Goal: Check status: Check status

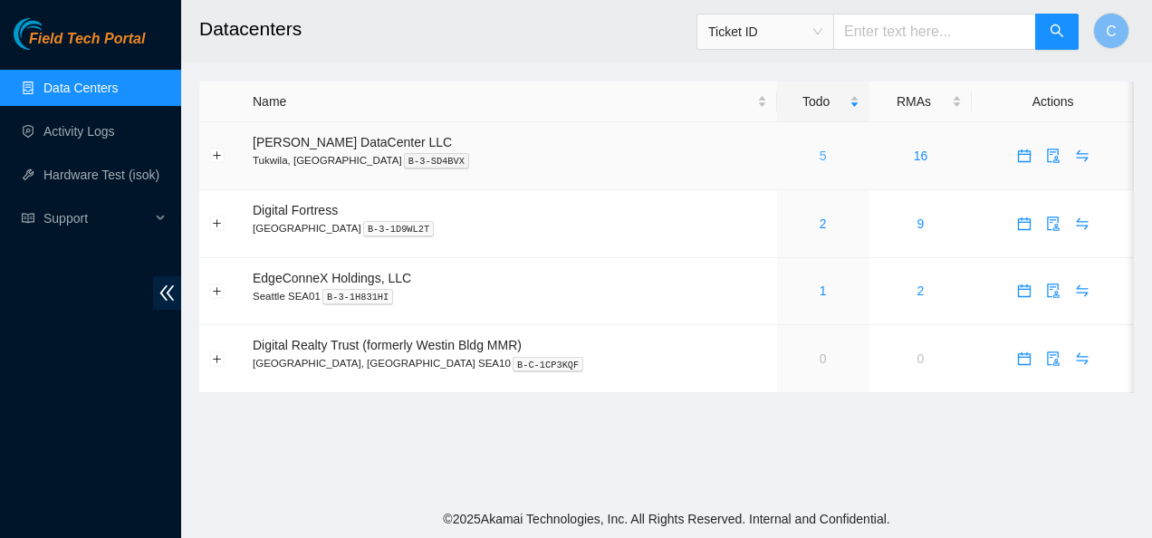
click at [820, 155] on link "5" at bounding box center [823, 156] width 7 height 14
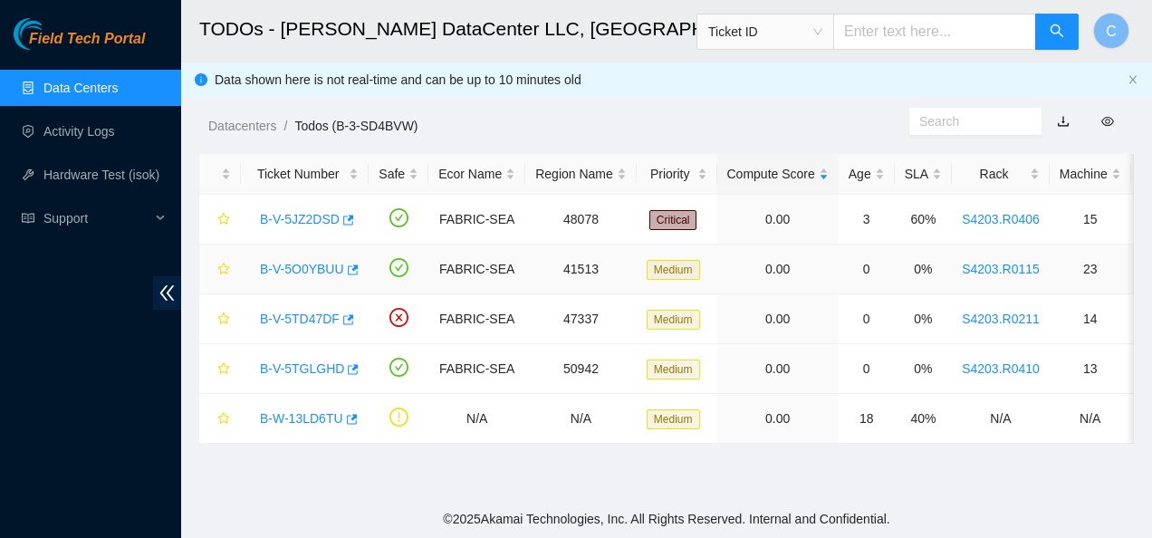
click at [289, 265] on link "B-V-5O0YBUU" at bounding box center [302, 269] width 84 height 14
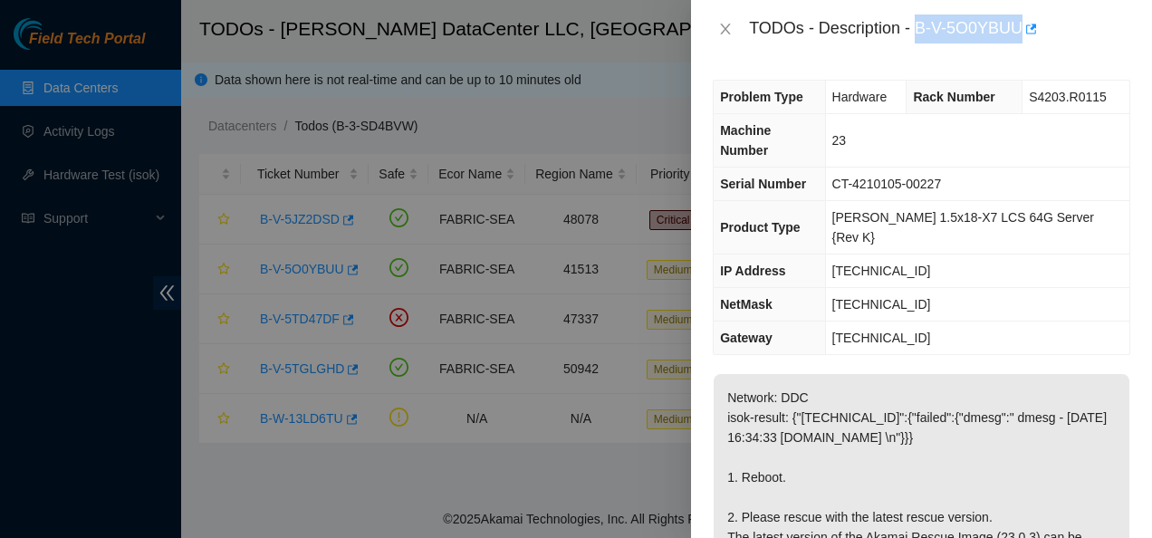
drag, startPoint x: 916, startPoint y: 29, endPoint x: 1021, endPoint y: 29, distance: 105.1
click at [1021, 29] on div "TODOs - Description - B-V-5O0YBUU" at bounding box center [939, 28] width 381 height 29
copy div "B-V-5O0YBUU"
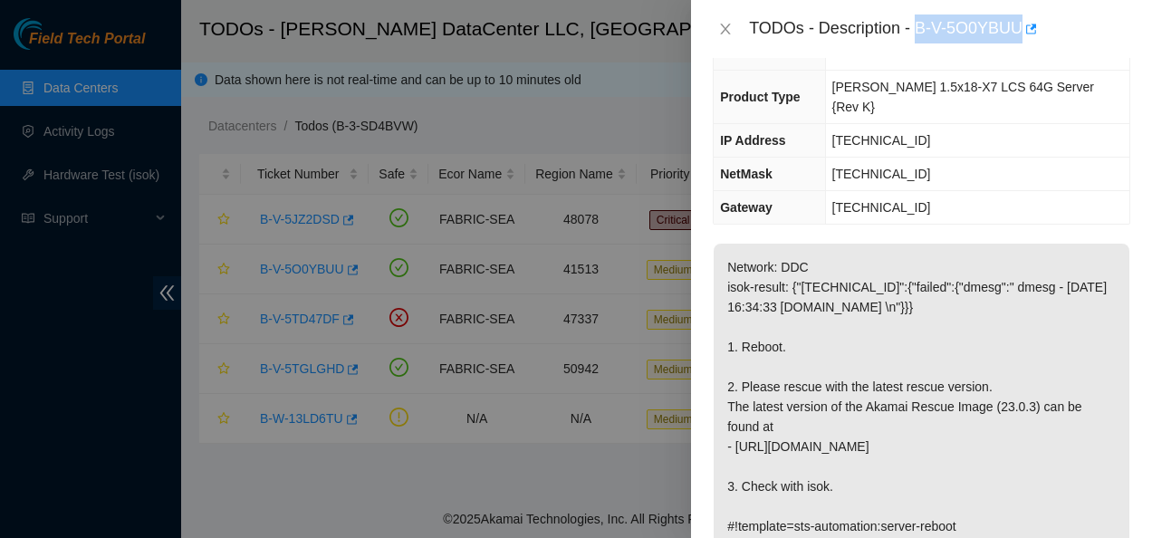
scroll to position [130, 0]
click at [726, 32] on icon "close" at bounding box center [725, 29] width 14 height 14
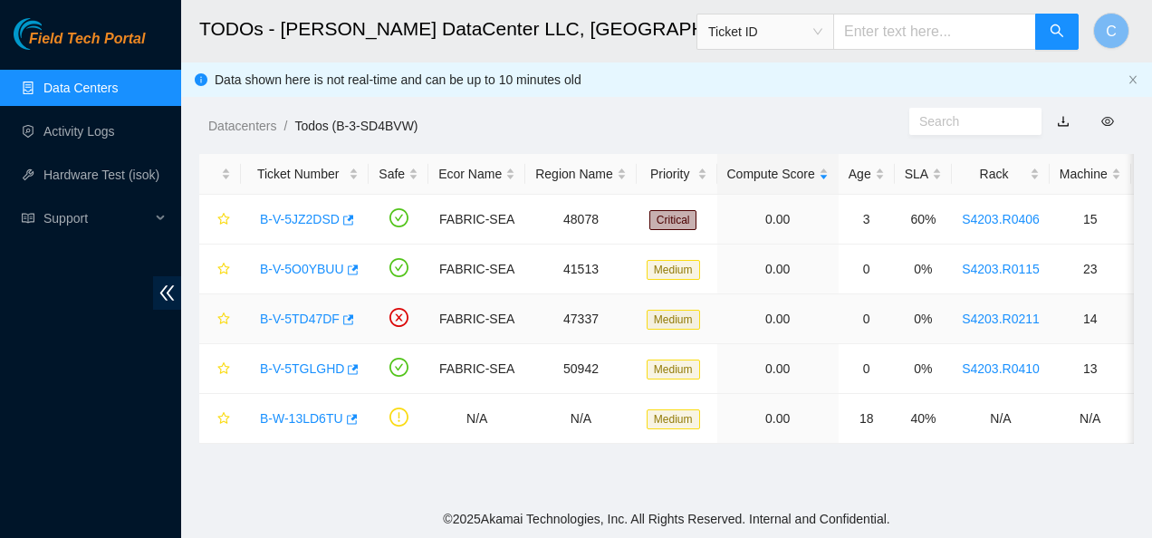
scroll to position [189, 0]
click at [304, 371] on link "B-V-5TGLGHD" at bounding box center [302, 368] width 84 height 14
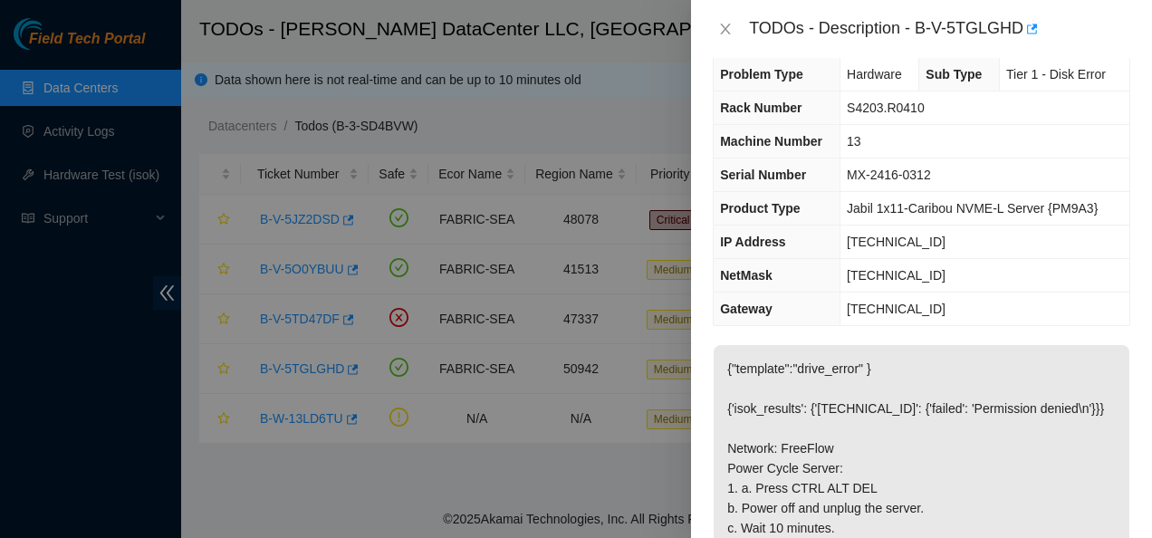
scroll to position [0, 0]
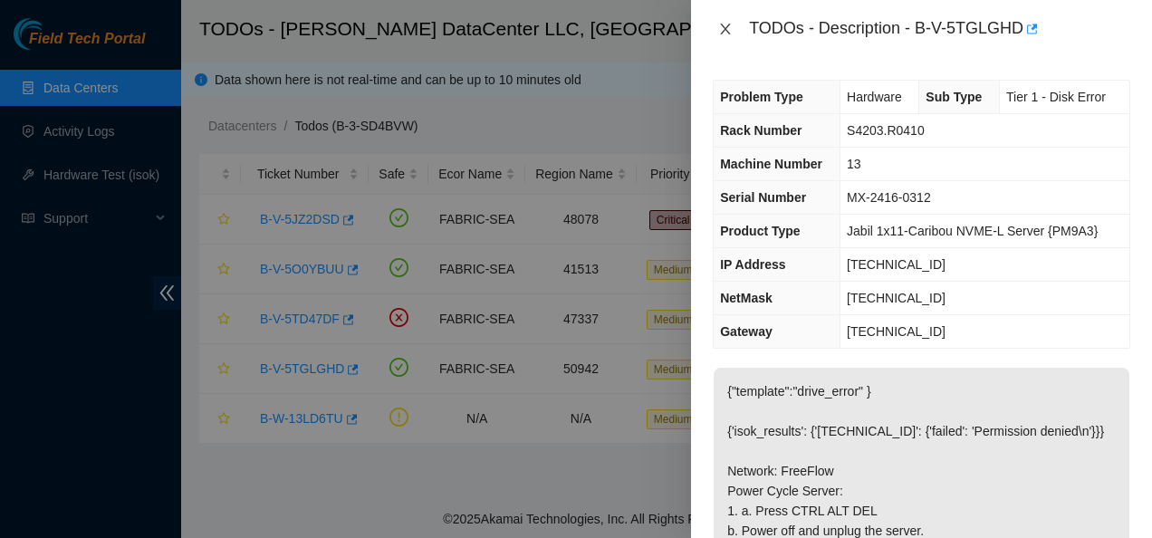
click at [721, 30] on icon "close" at bounding box center [725, 29] width 14 height 14
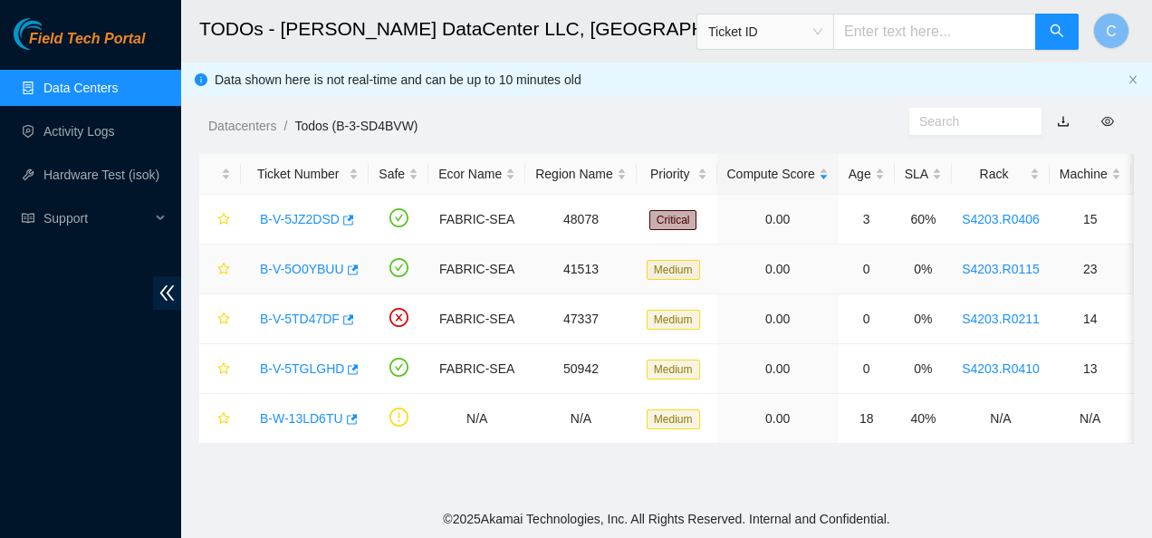
click at [309, 262] on link "B-V-5O0YBUU" at bounding box center [302, 269] width 84 height 14
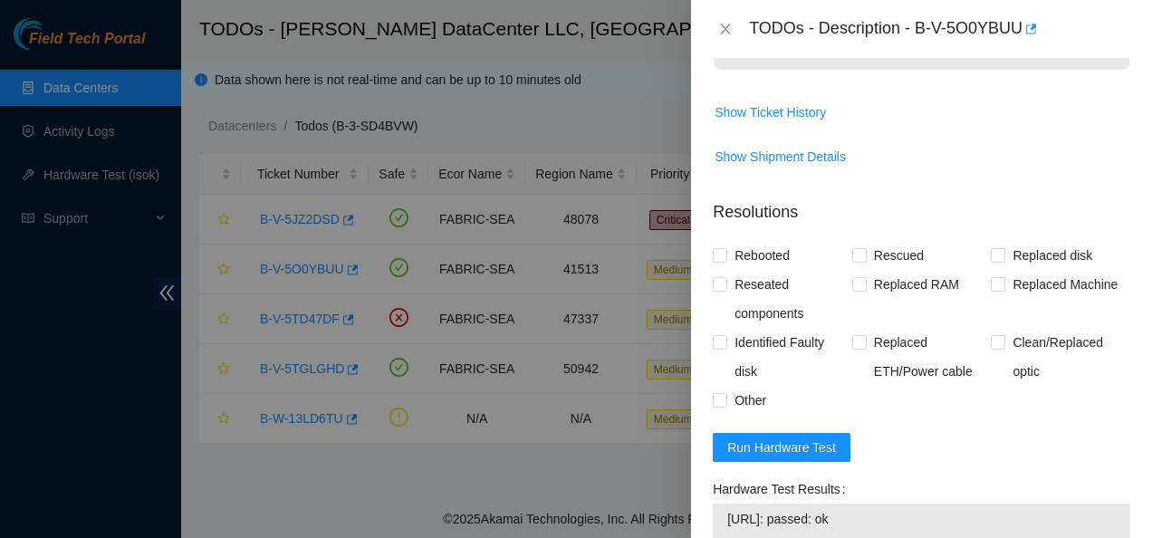
scroll to position [613, 0]
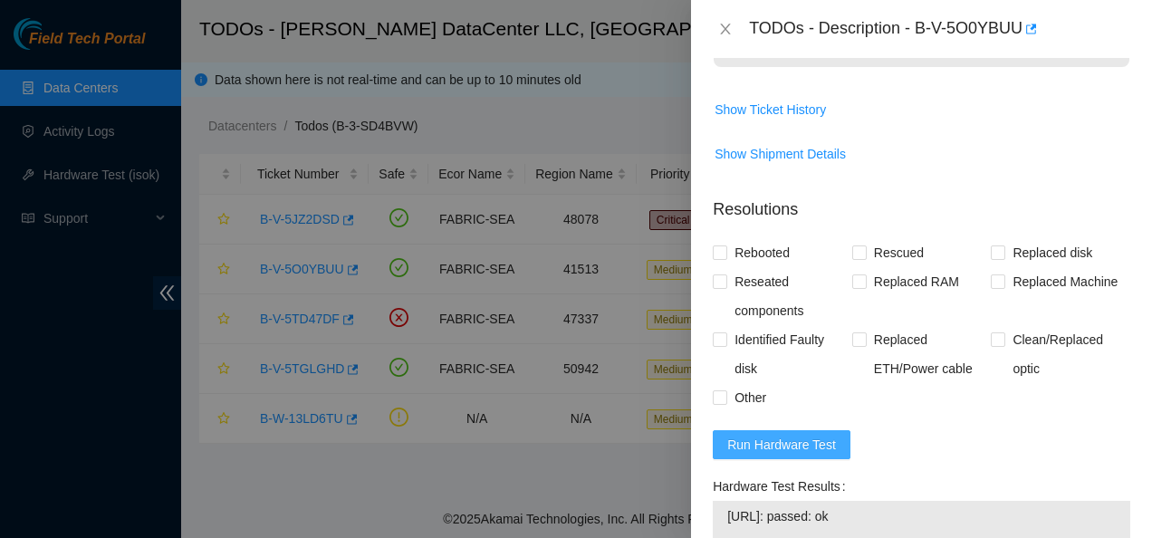
click at [783, 435] on span "Run Hardware Test" at bounding box center [781, 445] width 109 height 20
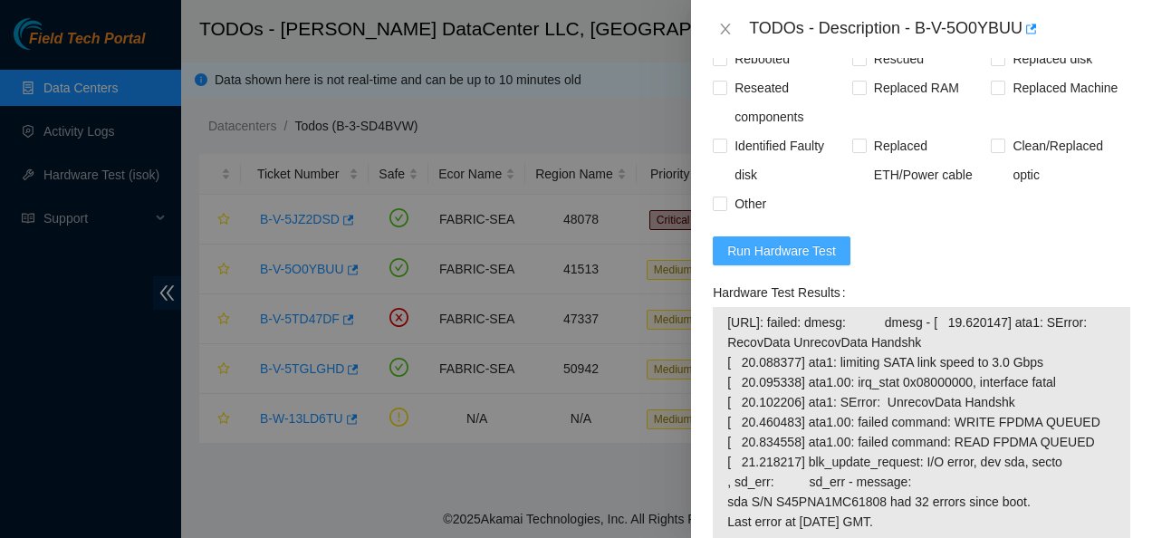
scroll to position [807, 0]
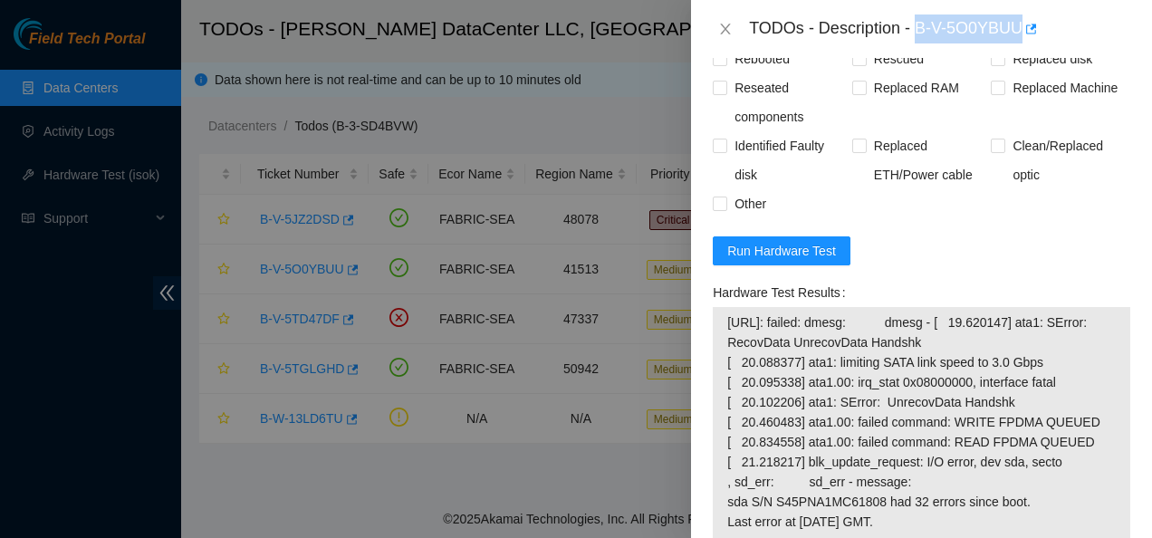
drag, startPoint x: 916, startPoint y: 27, endPoint x: 1020, endPoint y: 39, distance: 104.8
click at [1020, 39] on div "TODOs - Description - B-V-5O0YBUU" at bounding box center [939, 28] width 381 height 29
drag, startPoint x: 917, startPoint y: 28, endPoint x: 1017, endPoint y: 20, distance: 100.9
click at [1017, 20] on div "TODOs - Description - B-V-5O0YBUU" at bounding box center [939, 28] width 381 height 29
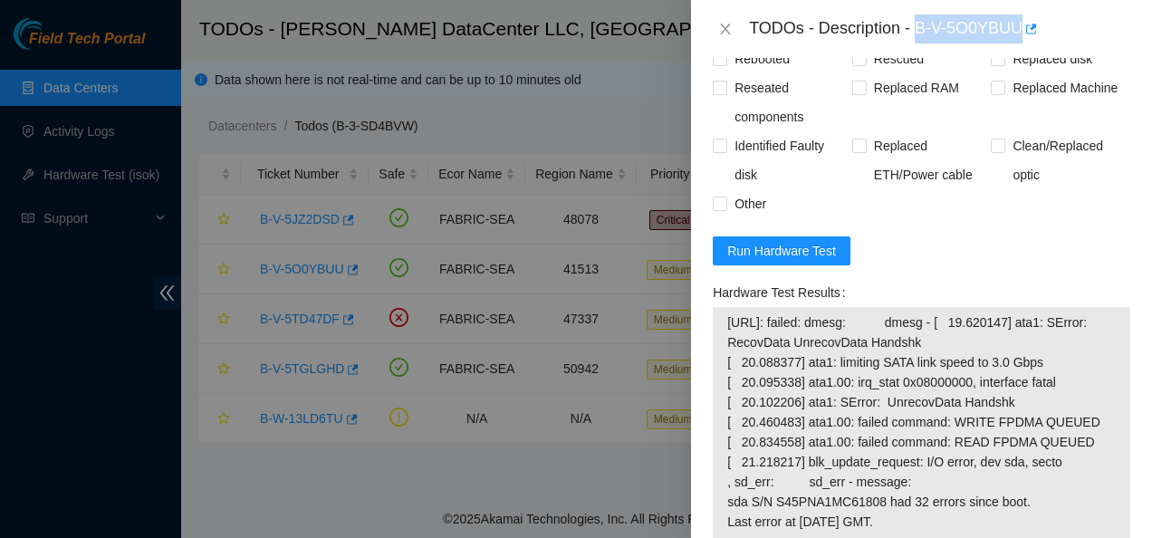
copy div "B-V-5O0YBUU"
drag, startPoint x: 984, startPoint y: 478, endPoint x: 727, endPoint y: 288, distance: 319.2
click at [727, 312] on span "[URL]: failed: dmesg: dmesg - [ 19.620147] ata1: SError: RecovData UnrecovData …" at bounding box center [921, 421] width 389 height 219
copy span "[URL]: failed: dmesg: dmesg - [ 19.620147] ata1: SError: RecovData UnrecovData …"
